Goal: Information Seeking & Learning: Learn about a topic

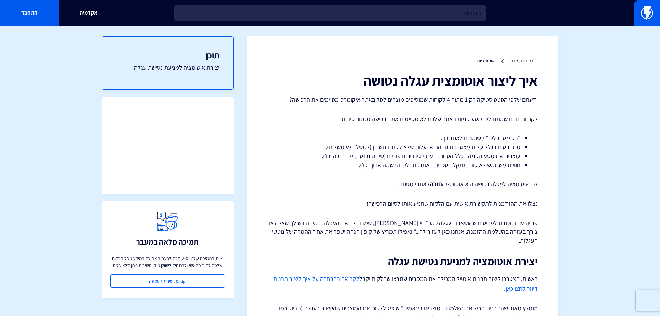
click at [491, 61] on link "אוטומציות" at bounding box center [486, 61] width 18 height 6
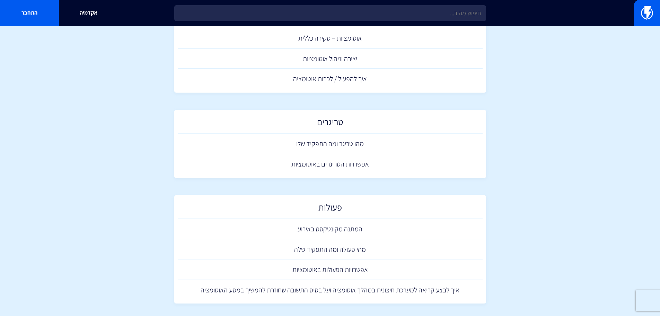
scroll to position [104, 0]
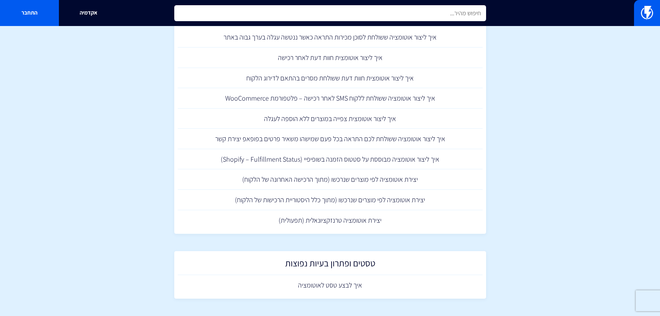
click at [367, 17] on input "text" at bounding box center [330, 13] width 312 height 16
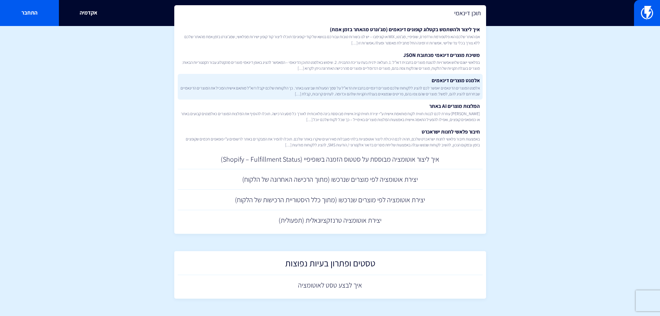
type input "תוכן דינאמי"
click at [459, 84] on link "אלמנט מוצרים דינאמים אלמנט המוצרים הדינאמים יאפשר לכם להציג ללקוחות שלכם מוצרים…" at bounding box center [330, 87] width 305 height 26
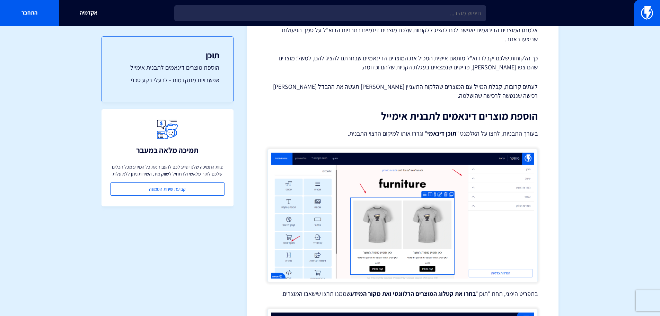
scroll to position [104, 0]
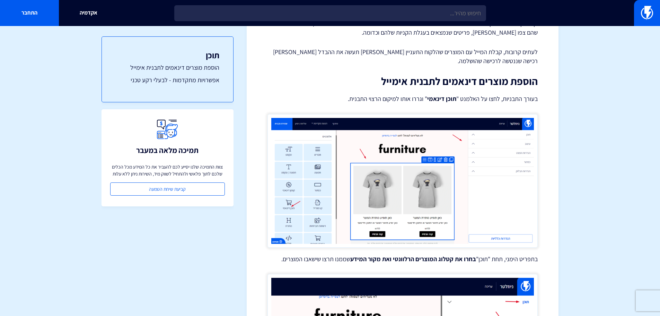
drag, startPoint x: 254, startPoint y: 40, endPoint x: 232, endPoint y: 0, distance: 45.5
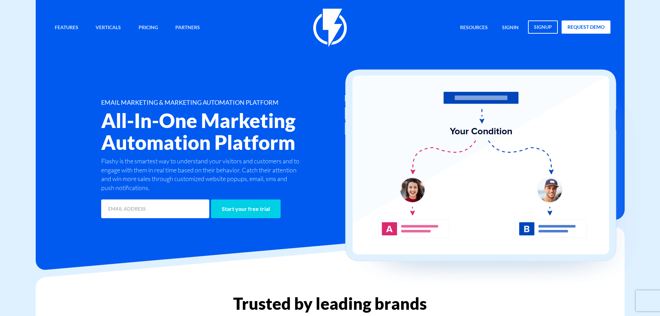
scroll to position [208, 0]
